Goal: Task Accomplishment & Management: Use online tool/utility

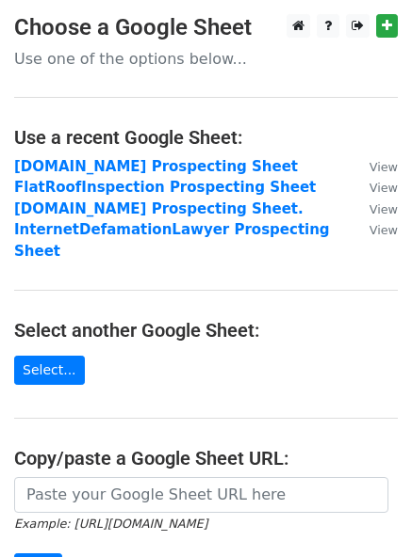
click at [130, 186] on strong "FlatRoofInspection Prospecting Sheet" at bounding box center [164, 187] width 301 height 17
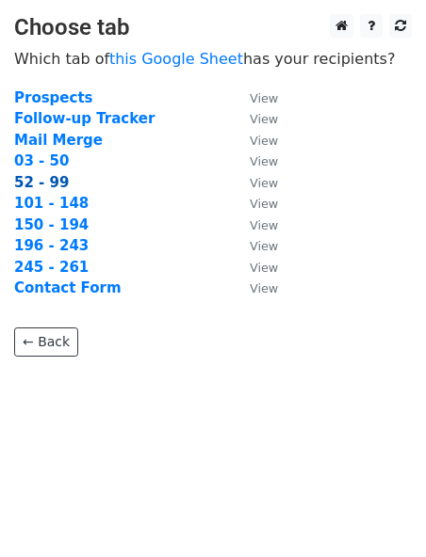
click at [53, 183] on strong "52 - 99" at bounding box center [41, 182] width 55 height 17
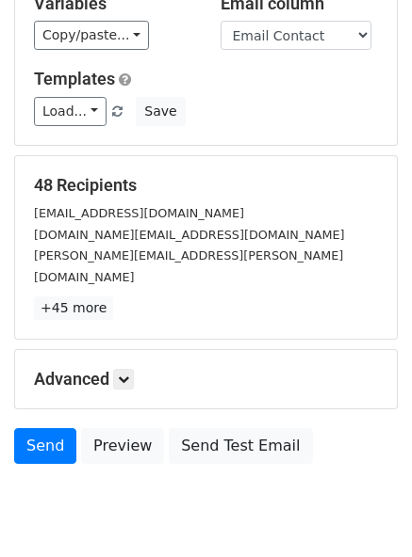
scroll to position [174, 0]
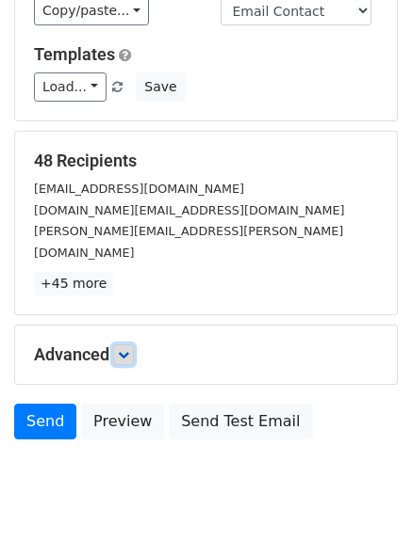
click at [123, 349] on icon at bounding box center [123, 354] width 11 height 11
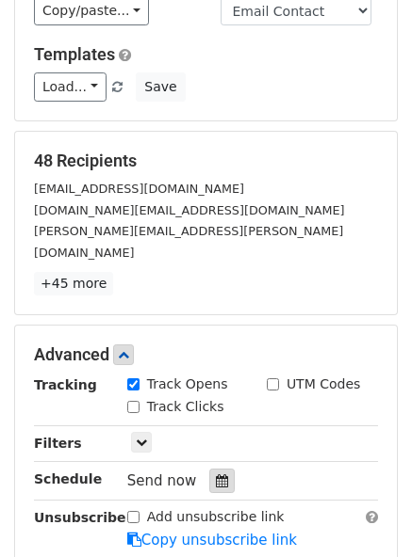
click at [216, 475] on icon at bounding box center [222, 481] width 12 height 13
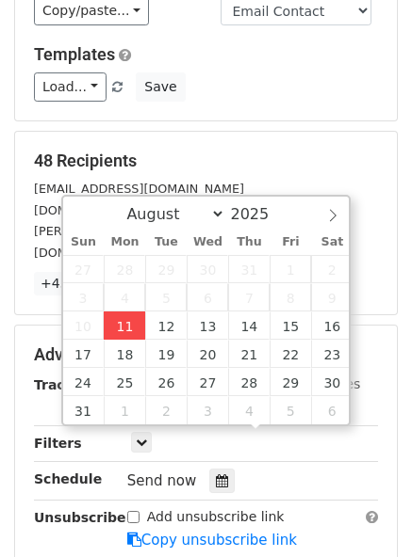
type input "2025-08-11 12:35"
type input "35"
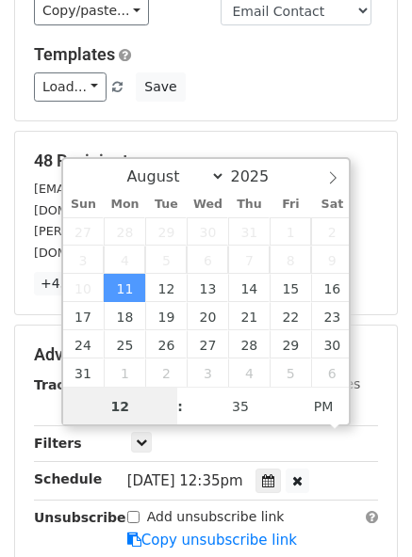
scroll to position [1, 0]
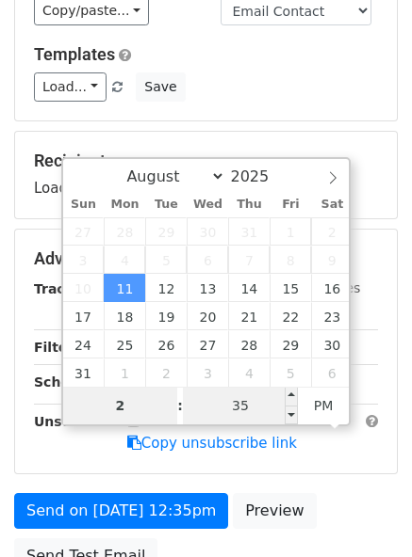
type input "2"
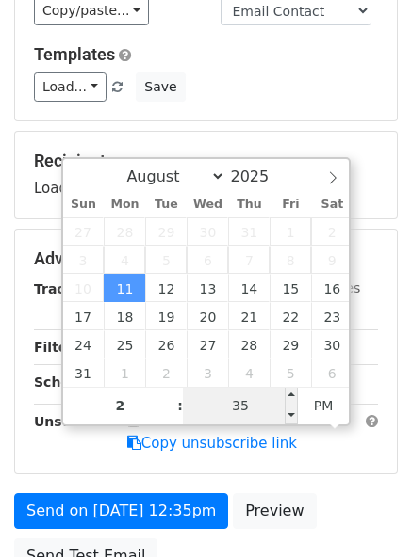
type input "2025-08-11 14:35"
type input "02"
click at [258, 411] on input "35" at bounding box center [240, 406] width 115 height 38
type input "00"
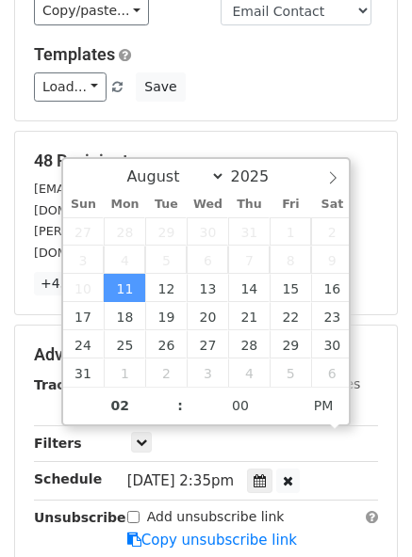
type input "2025-08-11 14:00"
click at [218, 132] on div "48 Recipients marketing@kpostcompany.com keith.post@kpostcompany.com scott.bred…" at bounding box center [205, 224] width 381 height 184
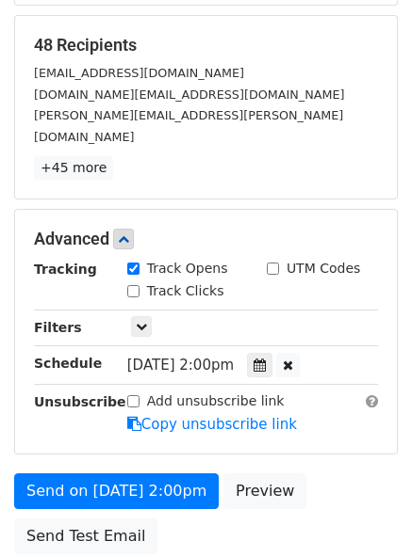
scroll to position [377, 0]
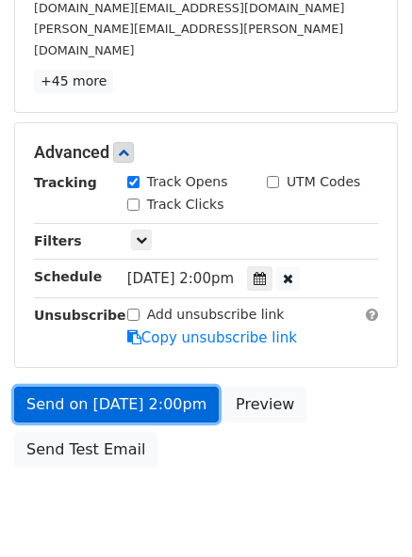
click at [171, 387] on link "Send on Aug 11 at 2:00pm" at bounding box center [116, 405] width 204 height 36
